Goal: Task Accomplishment & Management: Use online tool/utility

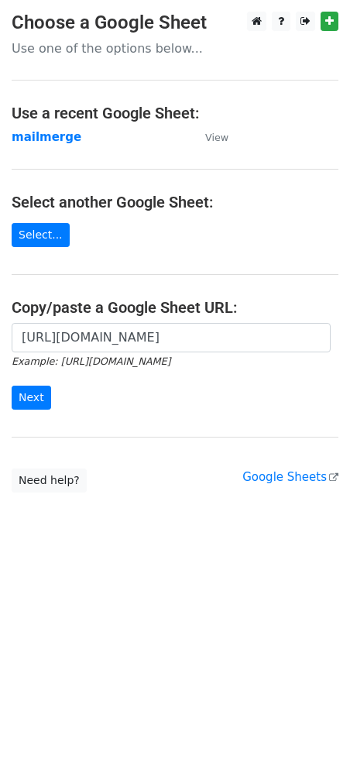
scroll to position [0, 315]
type input "https://docs.google.com/spreadsheets/d/1WAesjKfmY17GnHiqoci-_59yfCCePDc0WRSlVSY…"
click at [29, 407] on input "Next" at bounding box center [31, 398] width 39 height 24
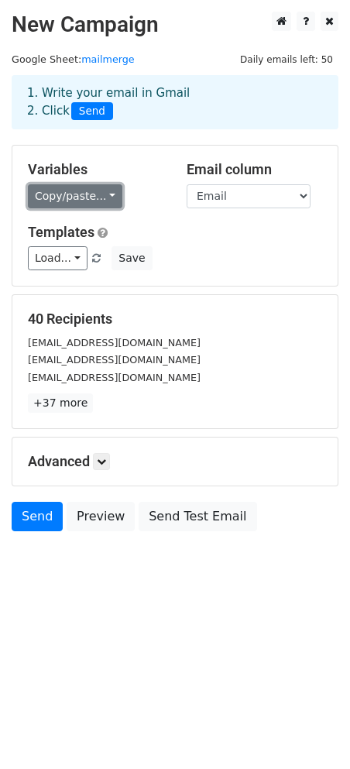
click at [98, 195] on link "Copy/paste..." at bounding box center [75, 196] width 94 height 24
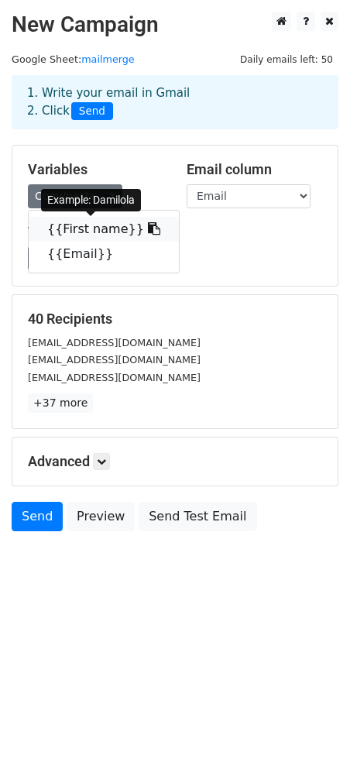
click at [81, 234] on link "{{First name}}" at bounding box center [104, 229] width 150 height 25
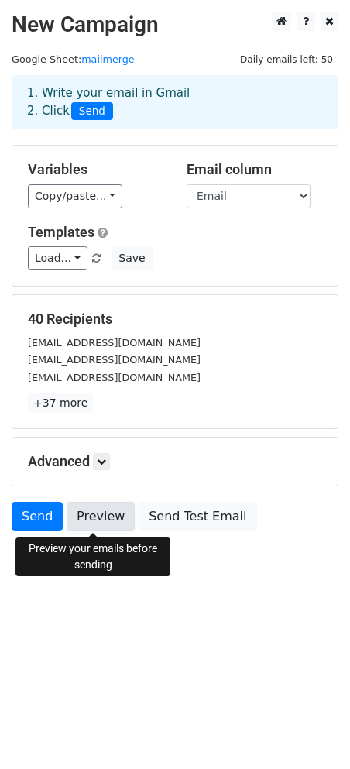
click at [97, 522] on link "Preview" at bounding box center [101, 516] width 68 height 29
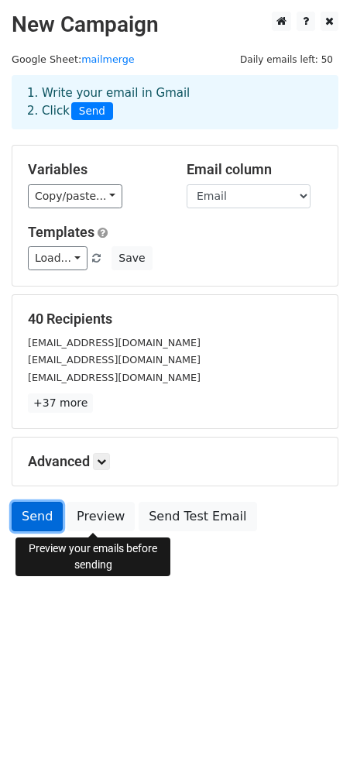
click at [35, 509] on link "Send" at bounding box center [37, 516] width 51 height 29
